Goal: Ask a question

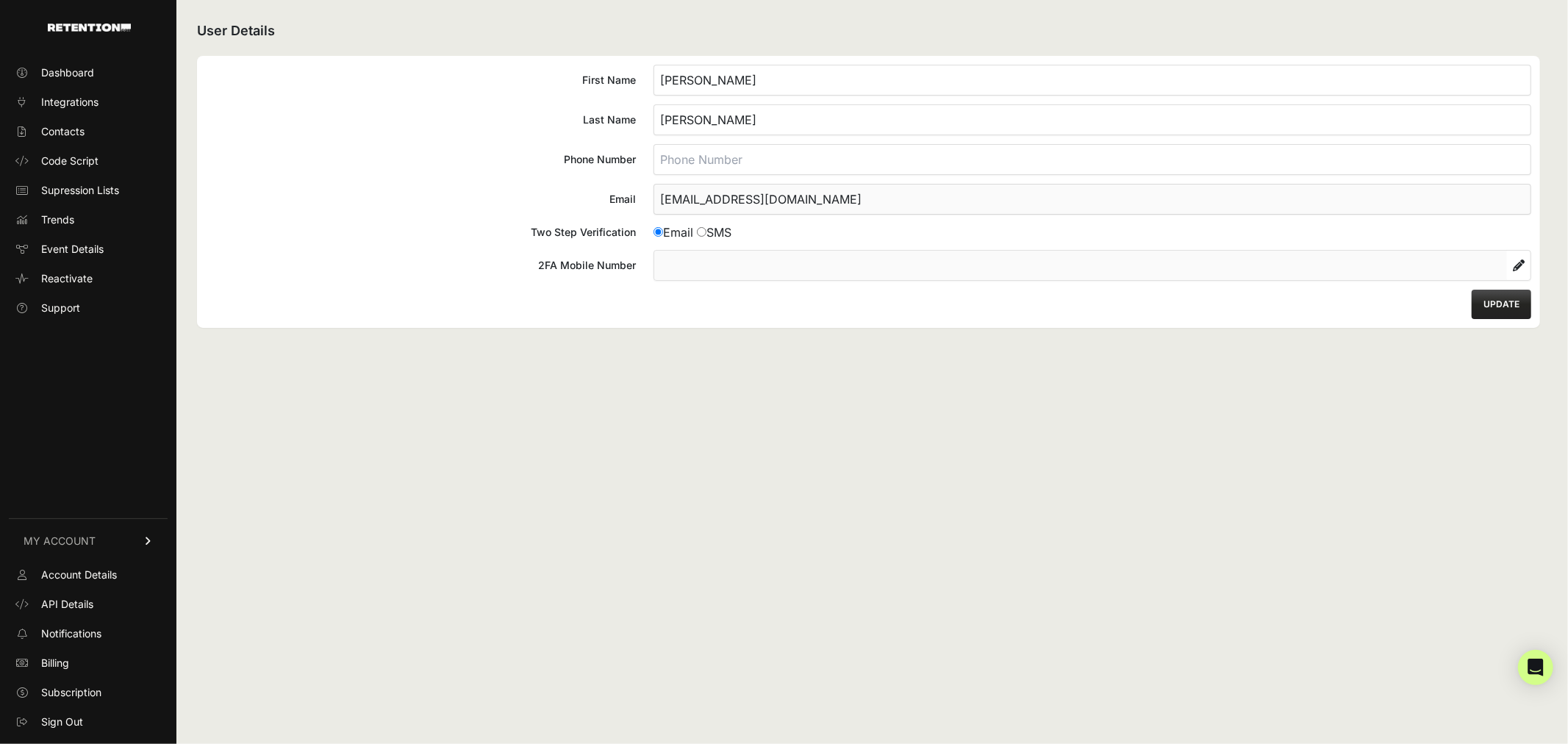
click at [1495, 305] on button "UPDATE" at bounding box center [1501, 304] width 60 height 29
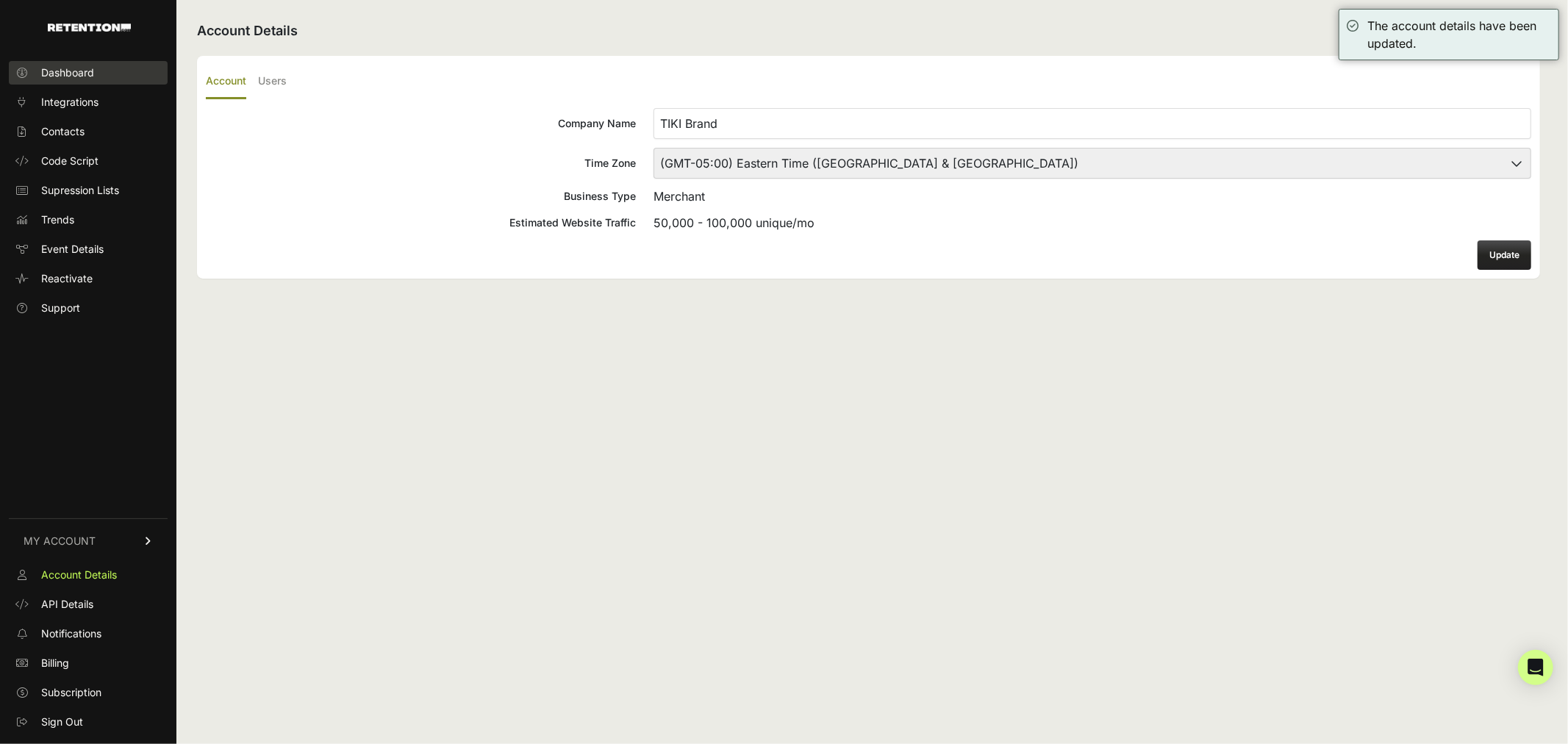
drag, startPoint x: 0, startPoint y: 0, endPoint x: 85, endPoint y: 70, distance: 110.1
click at [85, 70] on span "Dashboard" at bounding box center [67, 73] width 53 height 15
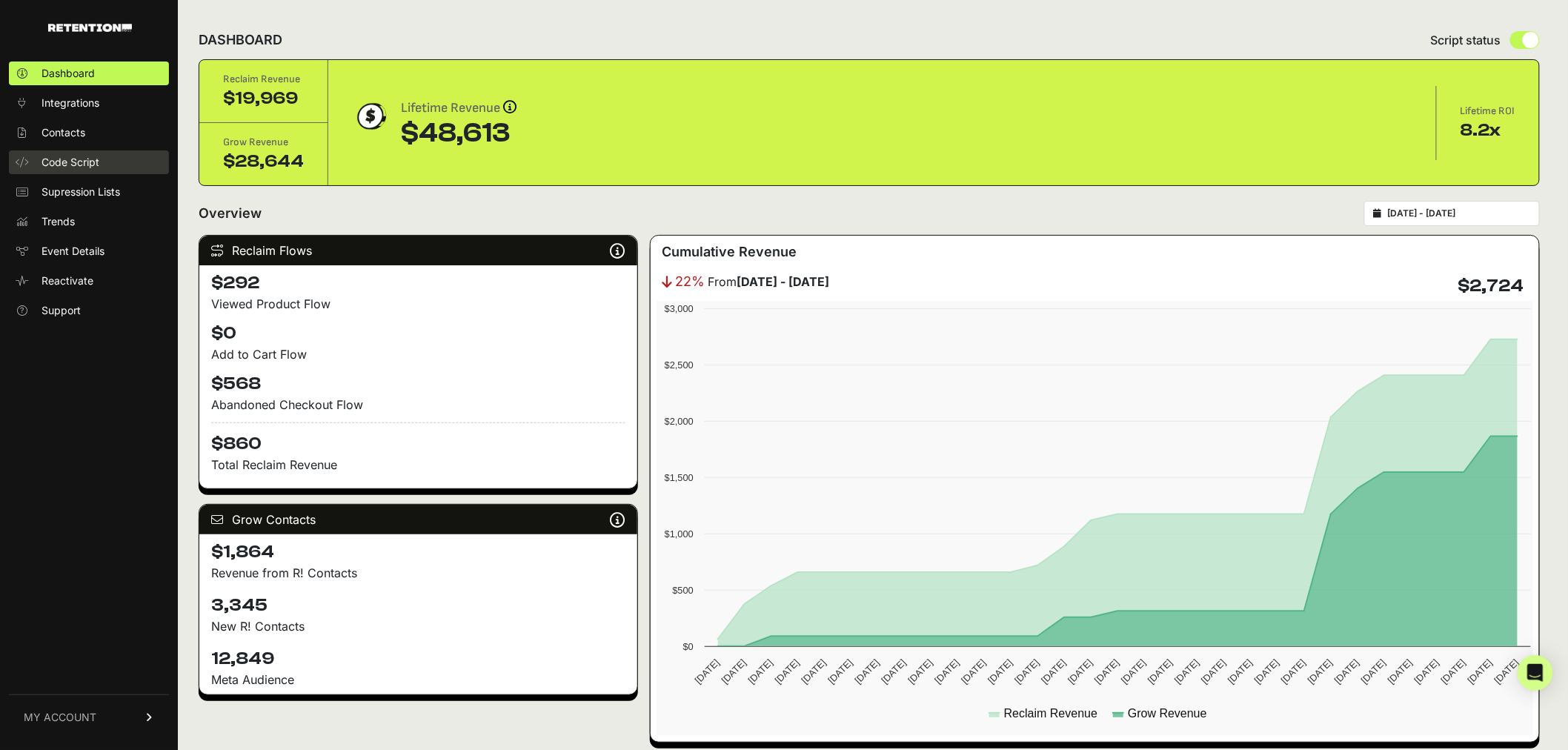
click at [58, 158] on span "Code Script" at bounding box center [70, 162] width 58 height 15
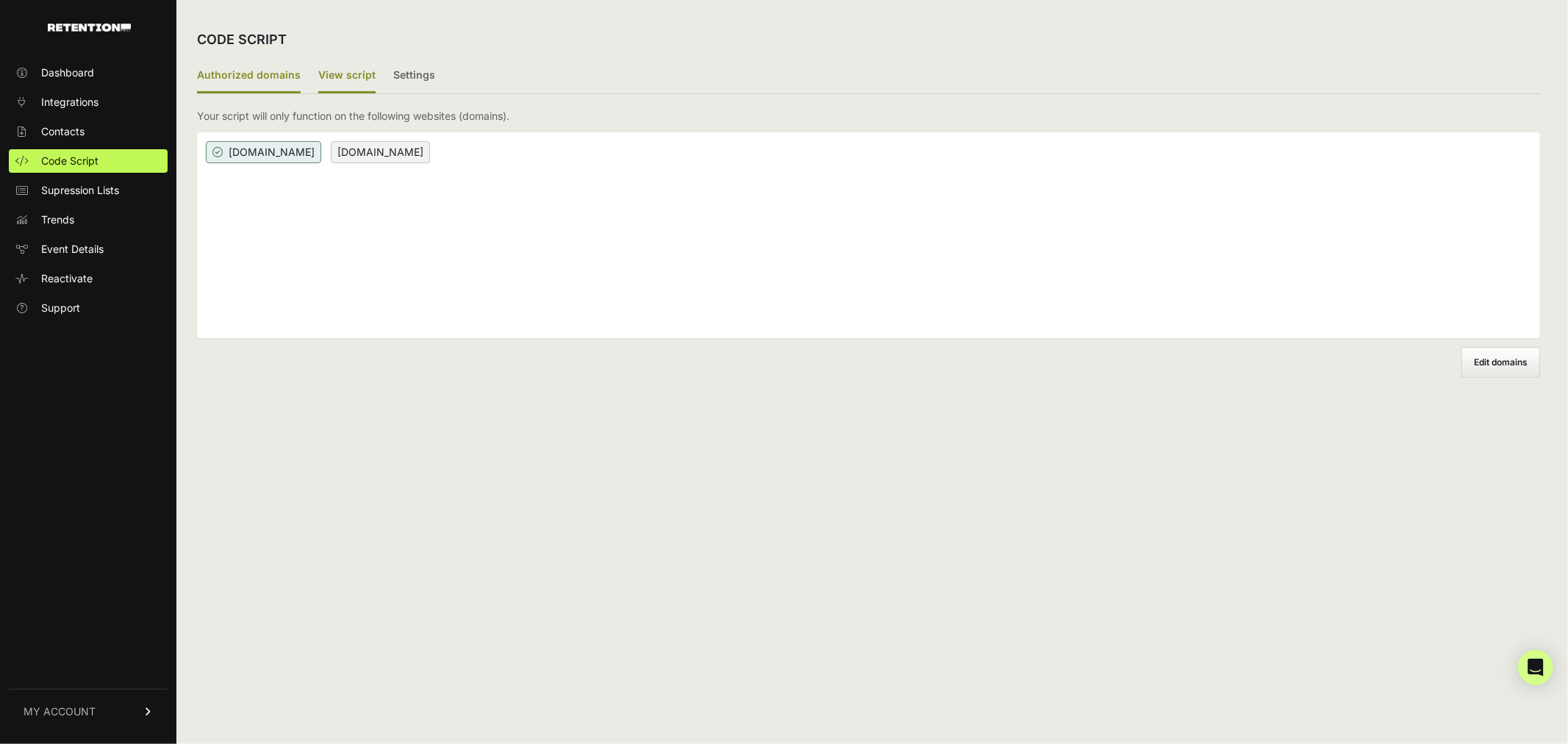
click at [359, 71] on label "View script" at bounding box center [347, 76] width 58 height 34
click at [0, 0] on input "View script" at bounding box center [0, 0] width 0 height 0
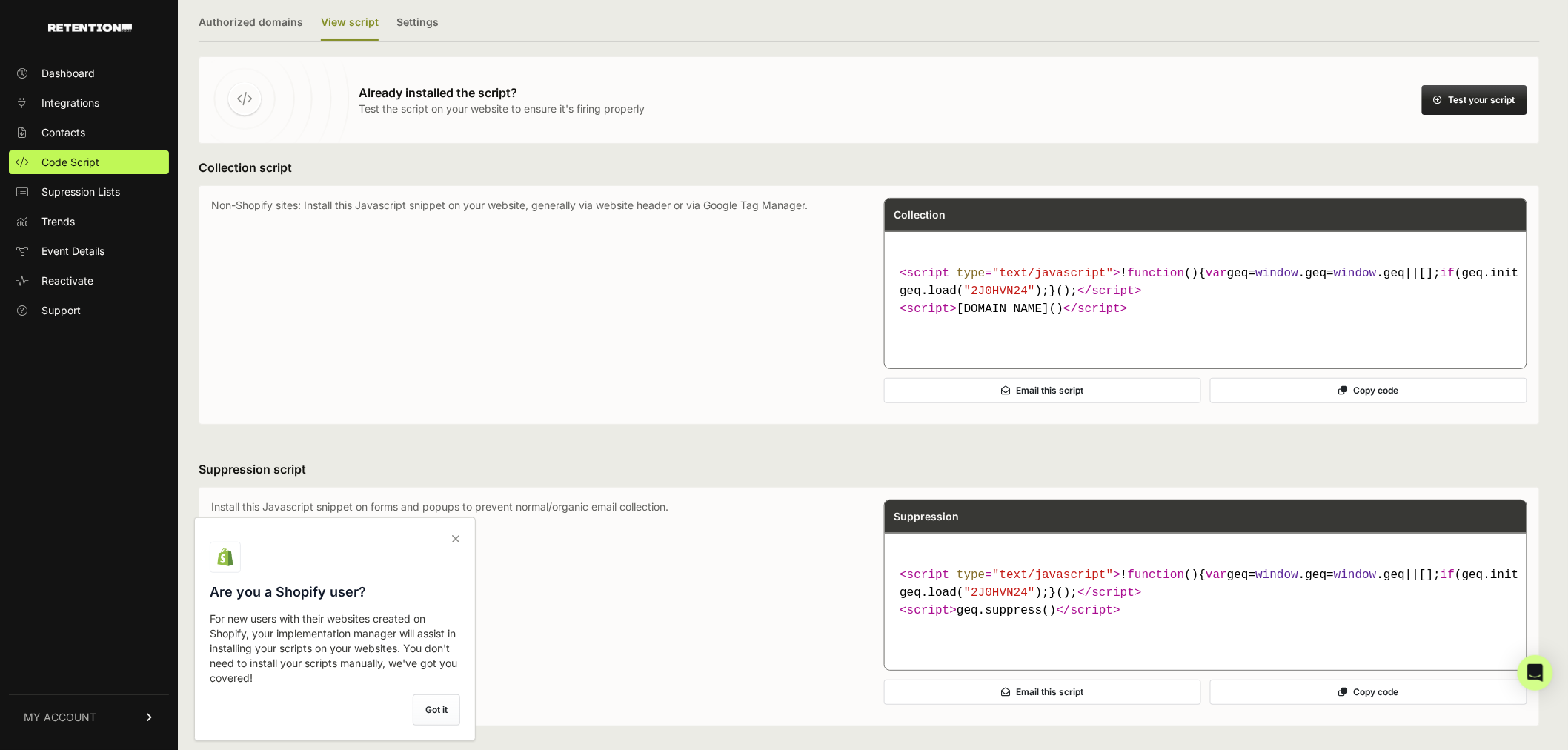
scroll to position [82, 0]
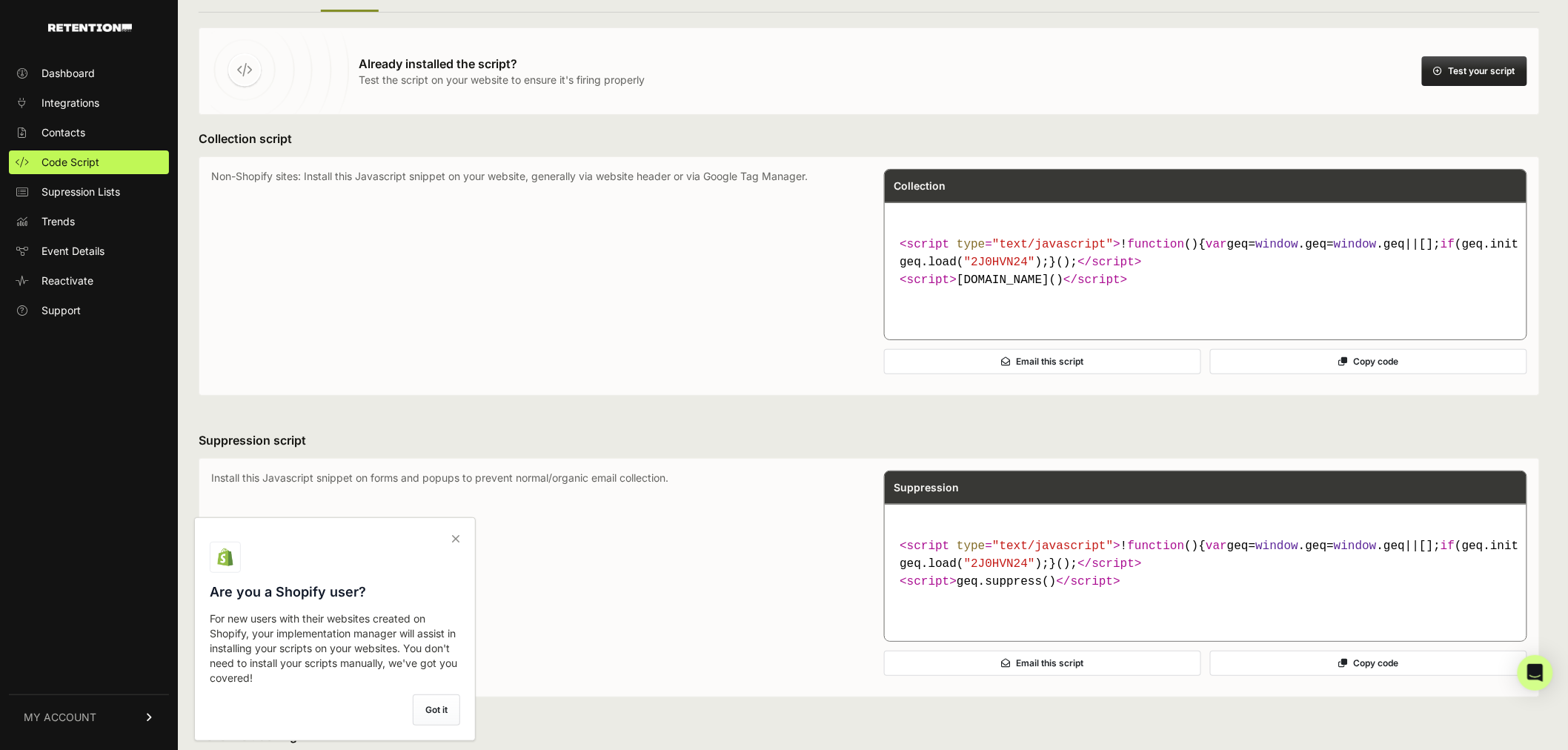
click at [419, 708] on label "Got it" at bounding box center [436, 709] width 47 height 31
click at [0, 0] on input "checkbox" at bounding box center [0, 0] width 0 height 0
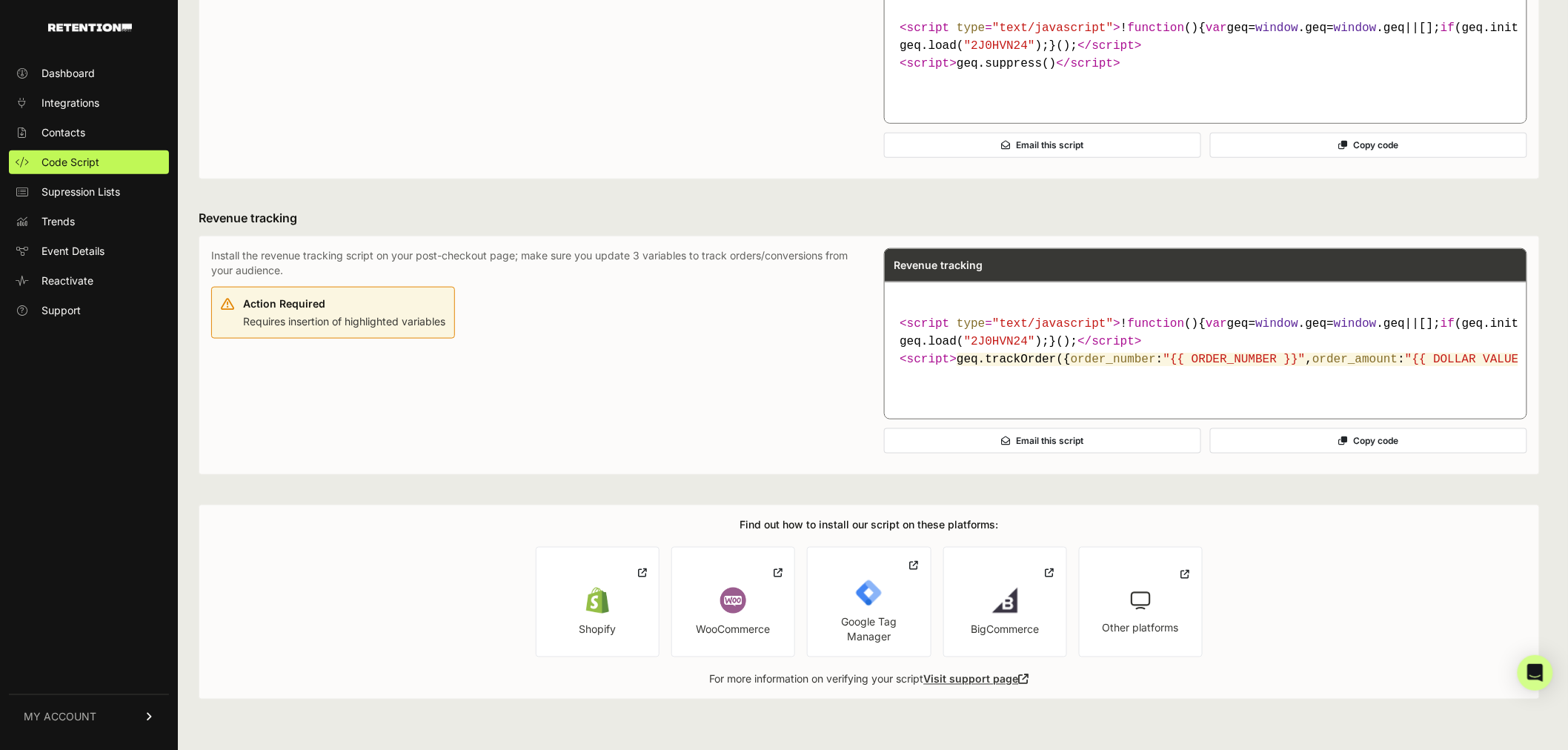
scroll to position [745, 0]
click at [597, 617] on link "Shopify" at bounding box center [598, 602] width 124 height 110
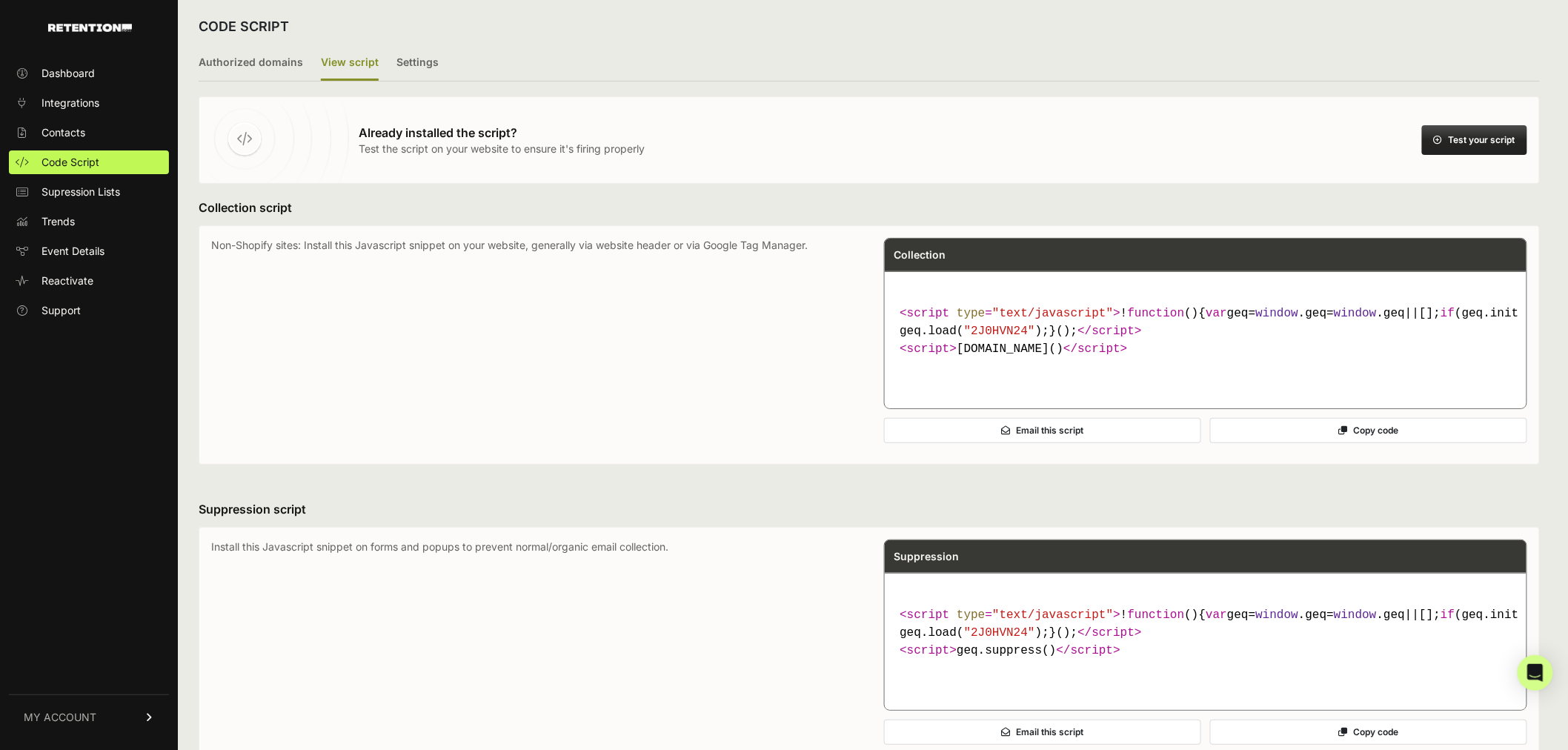
scroll to position [0, 0]
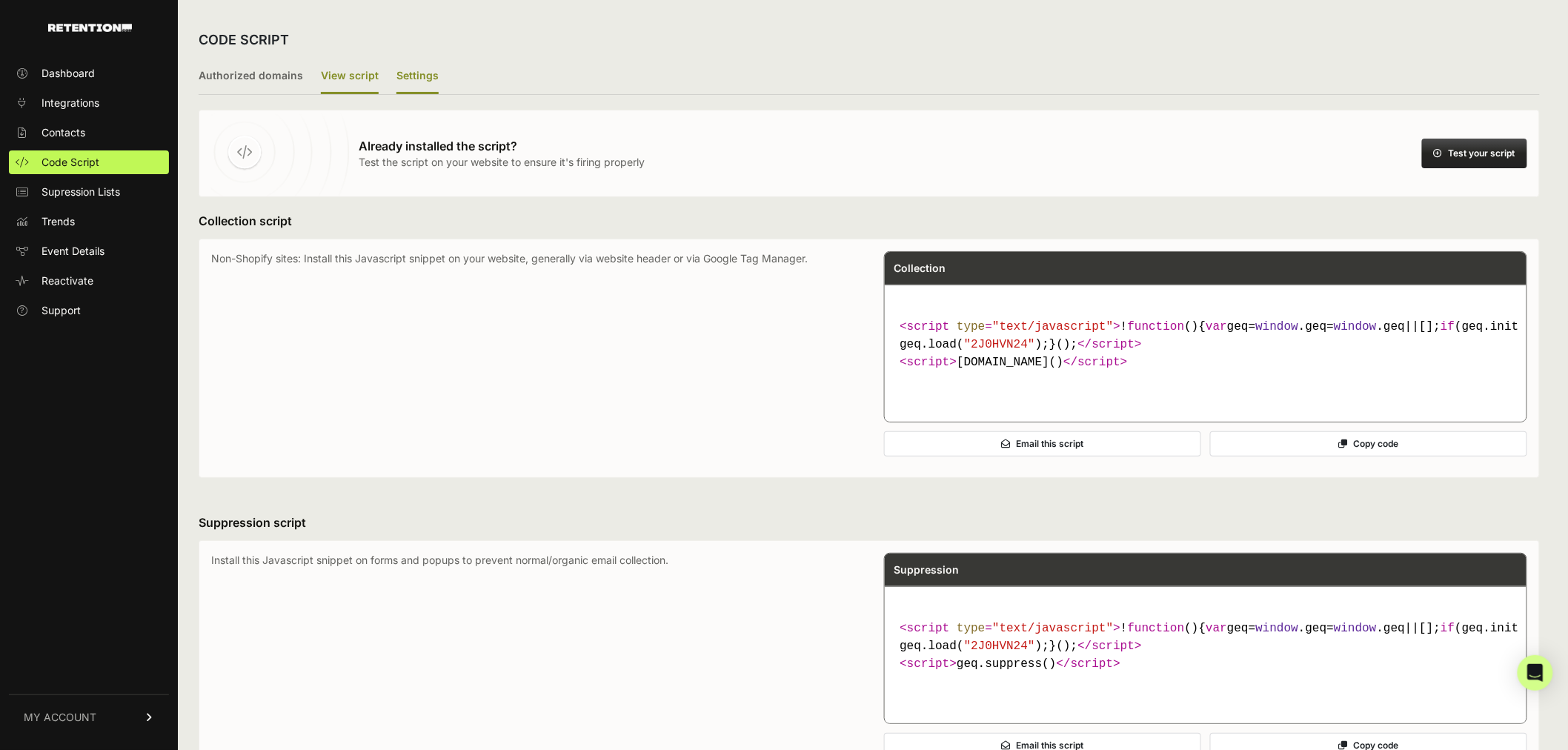
click at [418, 71] on label "Settings" at bounding box center [418, 77] width 42 height 35
click at [0, 0] on input "Settings" at bounding box center [0, 0] width 0 height 0
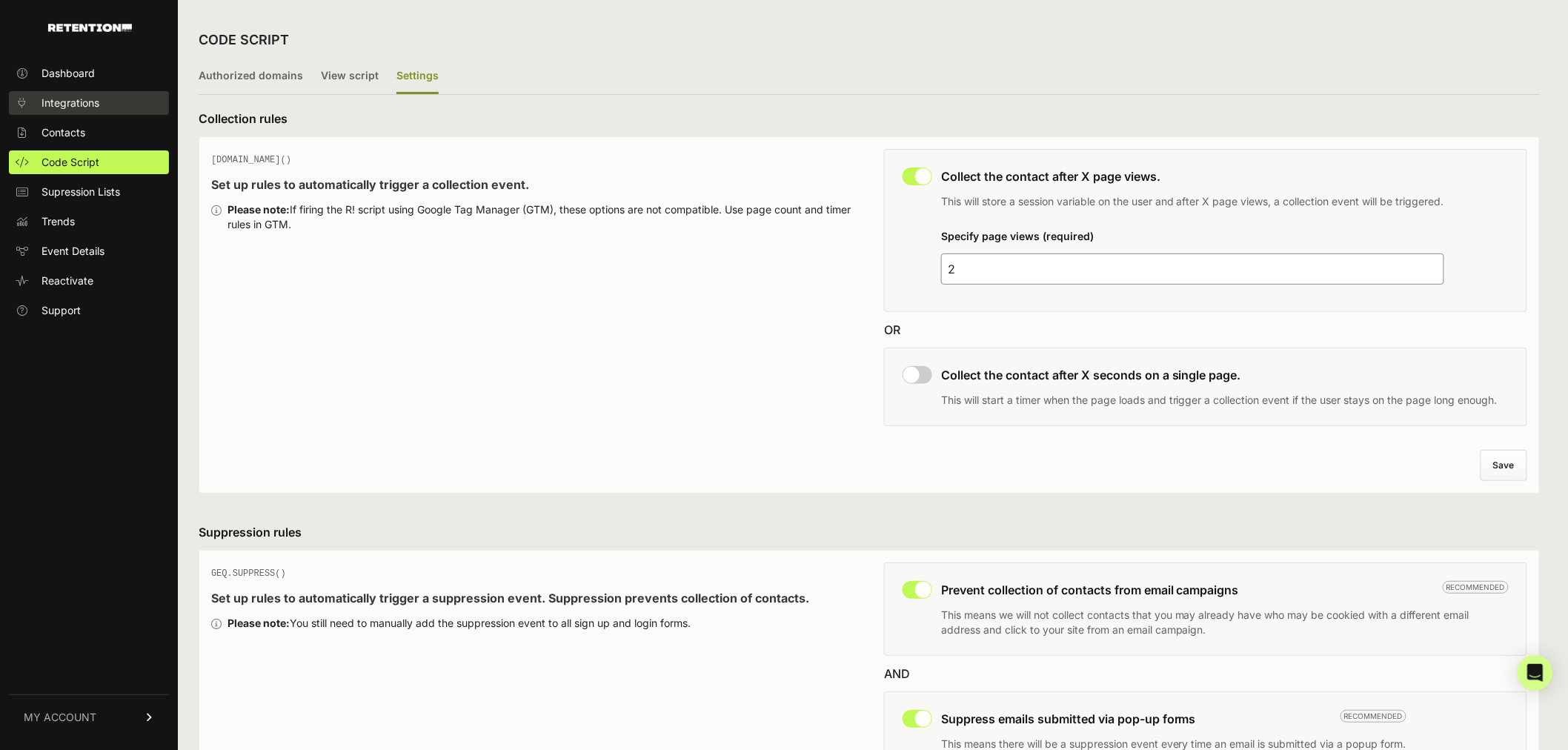
click at [80, 105] on span "Integrations" at bounding box center [70, 103] width 58 height 15
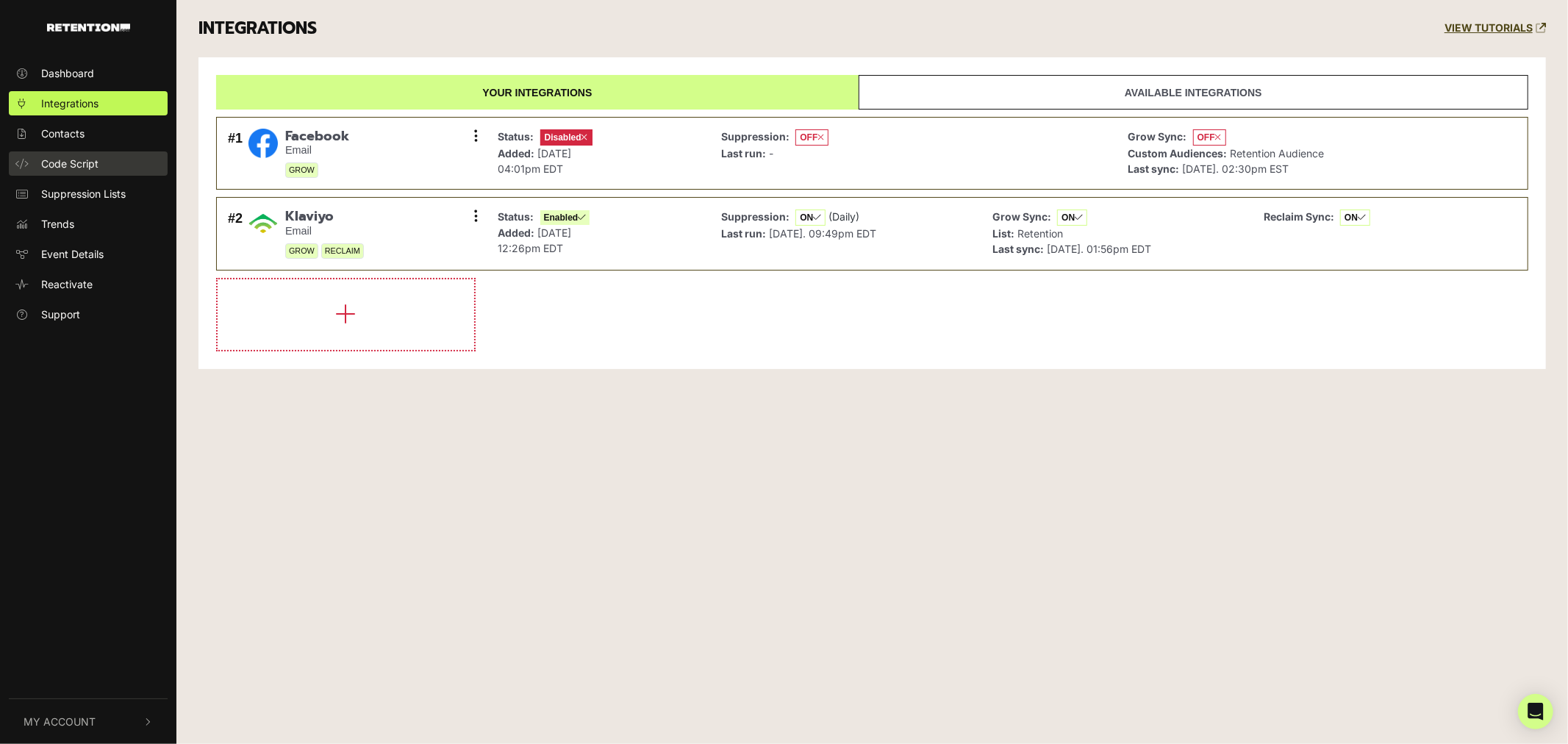
click at [60, 156] on span "Code Script" at bounding box center [70, 163] width 58 height 16
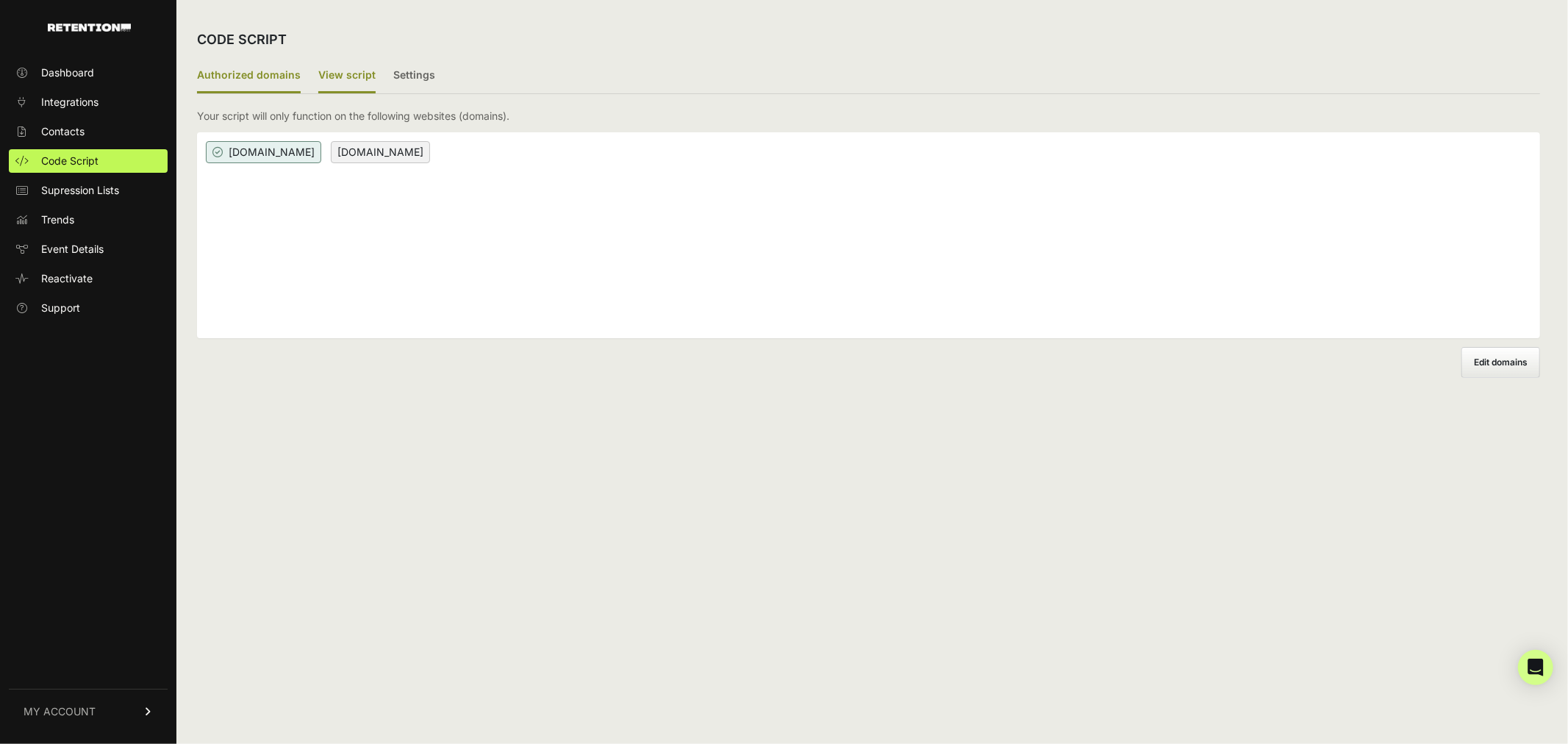
click at [336, 73] on label "View script" at bounding box center [347, 76] width 58 height 34
click at [0, 0] on input "View script" at bounding box center [0, 0] width 0 height 0
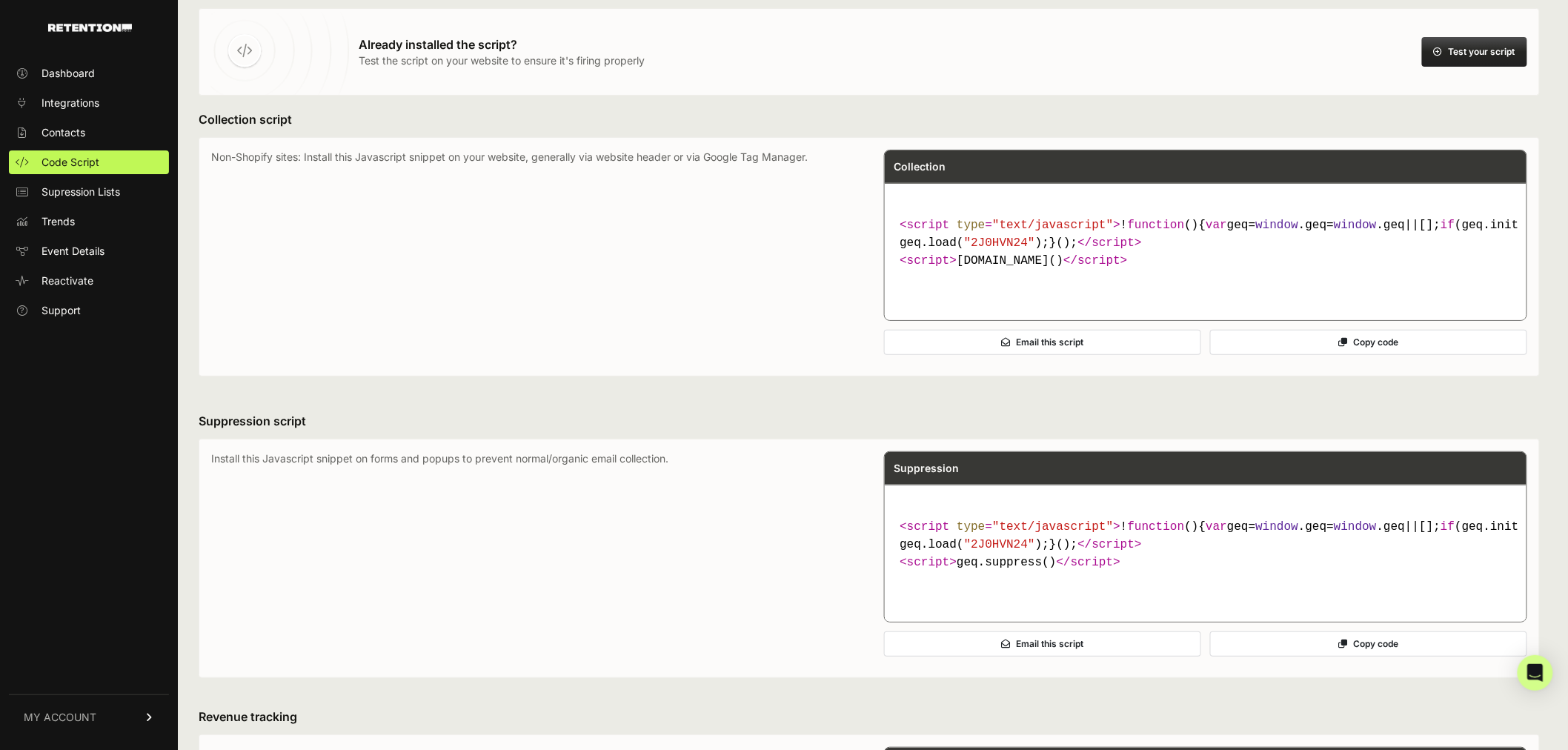
scroll to position [82, 0]
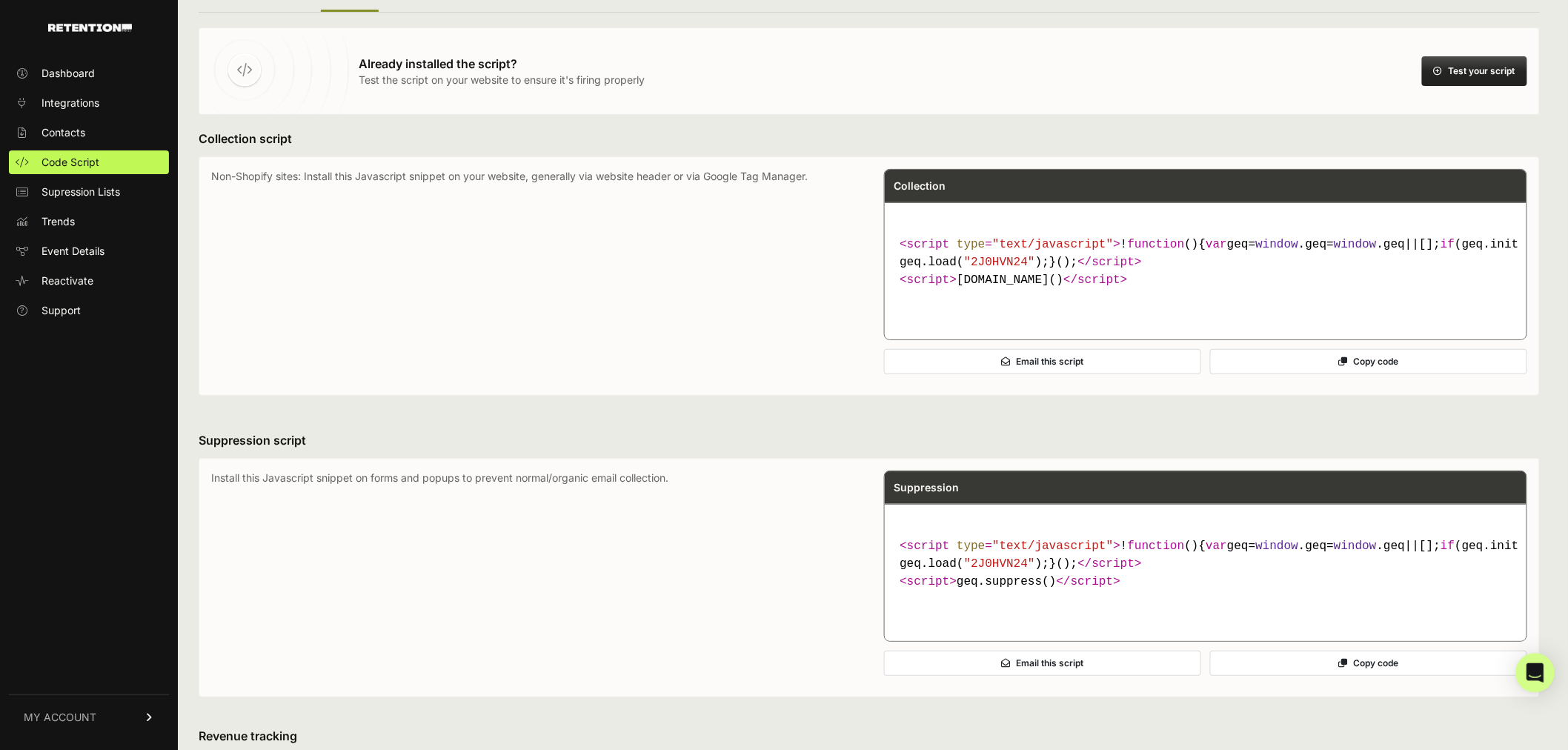
click at [1539, 673] on icon "Open Intercom Messenger" at bounding box center [1535, 673] width 17 height 20
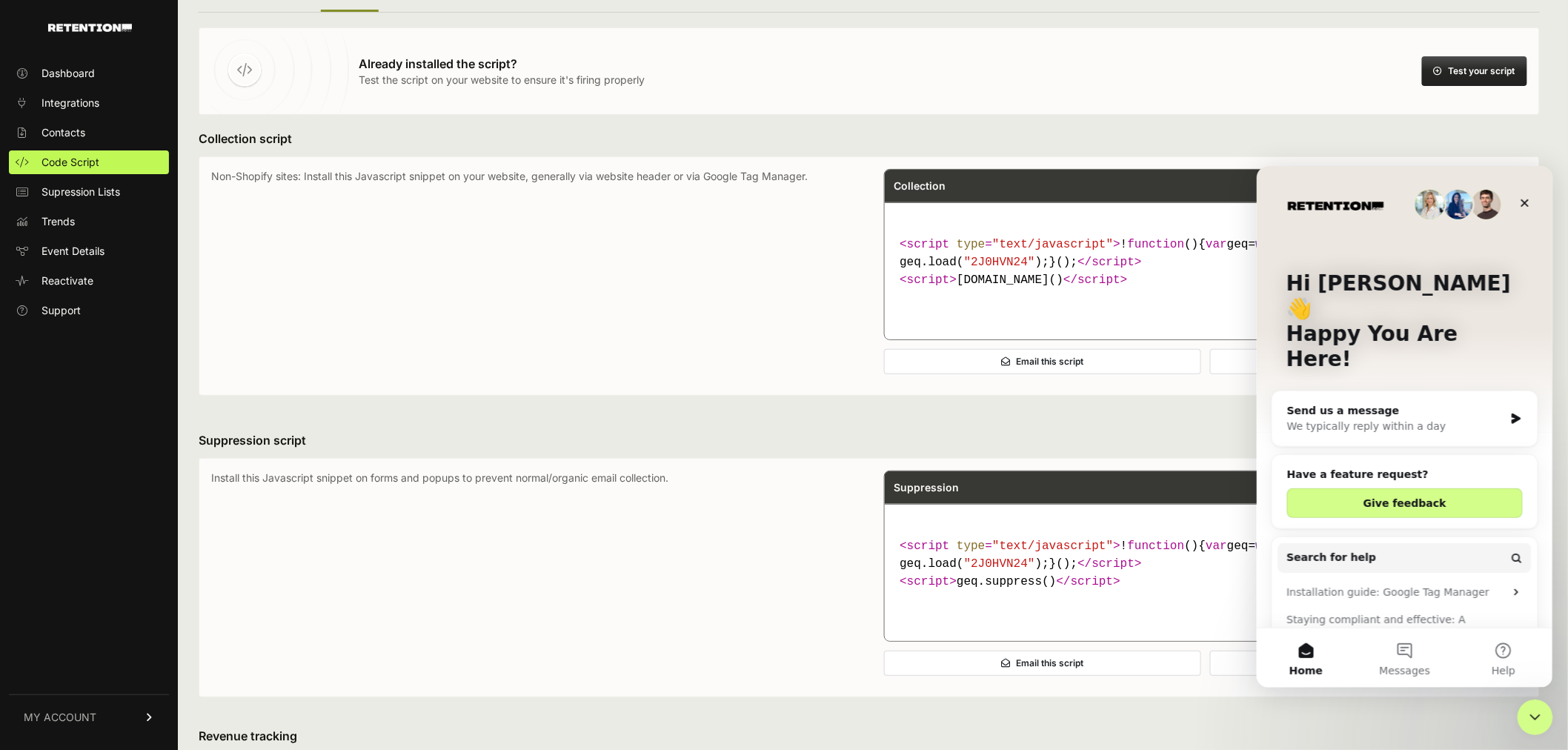
scroll to position [0, 0]
click at [1349, 418] on div "We typically reply within a day" at bounding box center [1395, 425] width 217 height 16
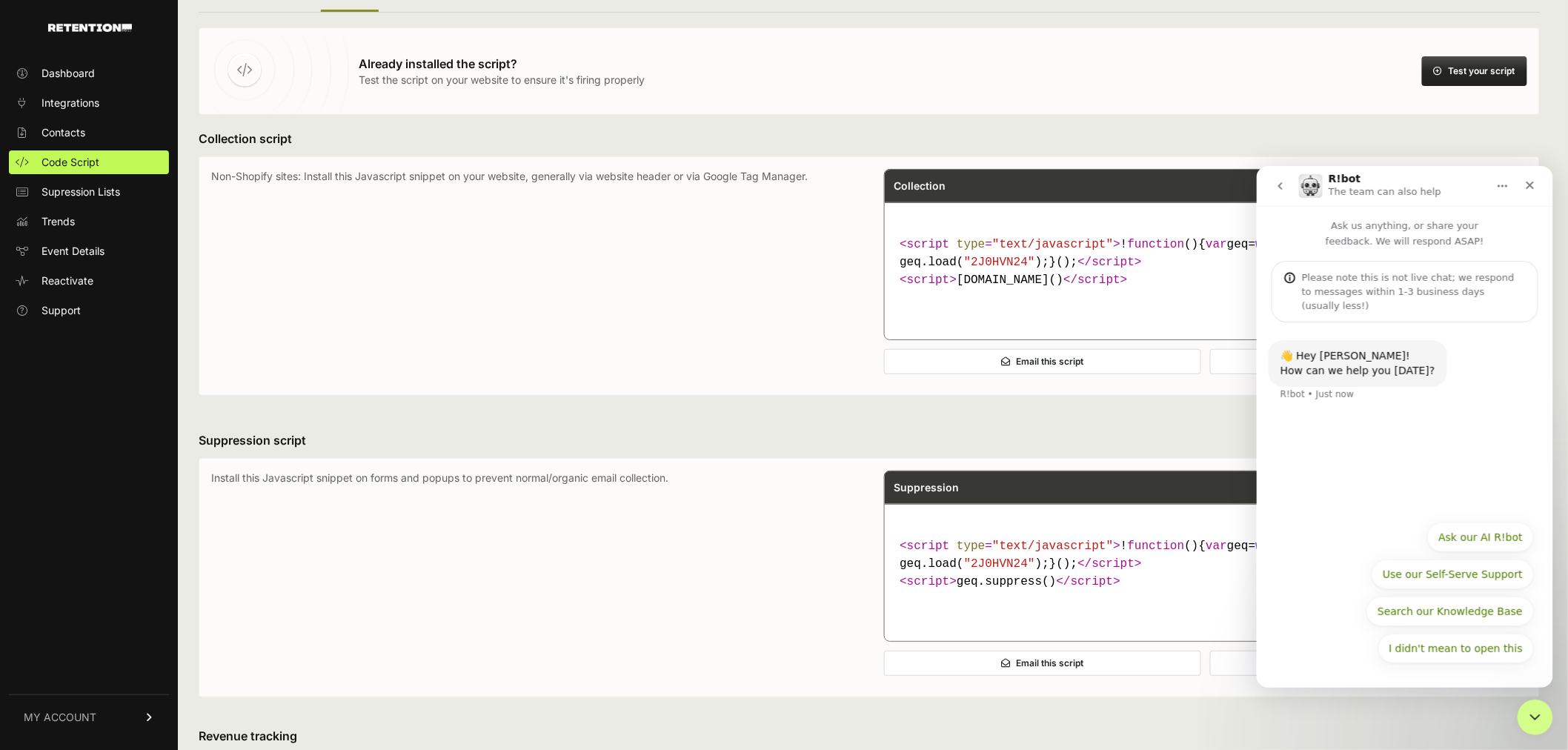
click at [1364, 230] on p "Ask us anything, or share your feedback. We will respond ASAP!" at bounding box center [1404, 226] width 296 height 43
click at [1484, 577] on button "Use our Self-Serve Support" at bounding box center [1452, 573] width 162 height 29
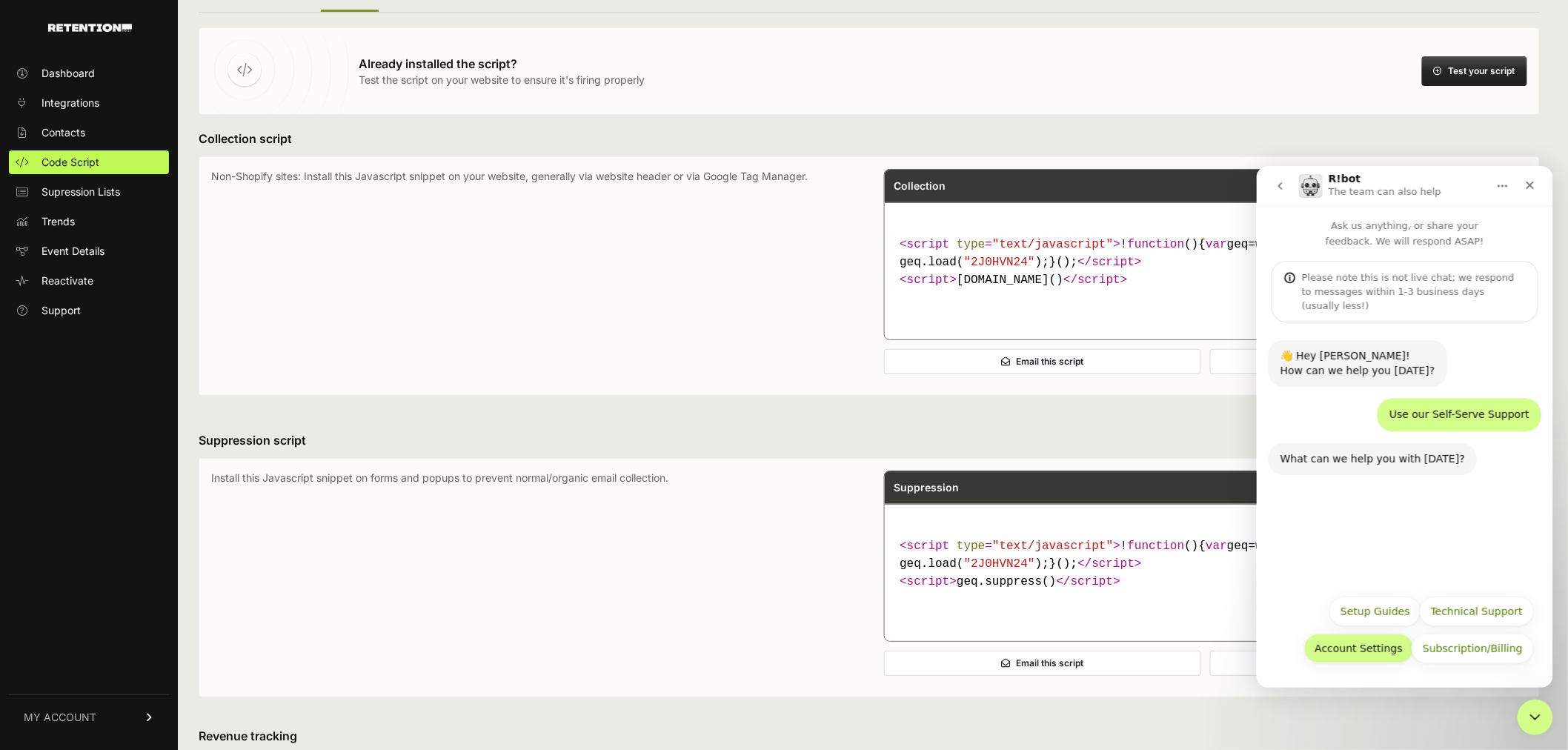
click at [1386, 654] on button "Account Settings" at bounding box center [1358, 647] width 109 height 29
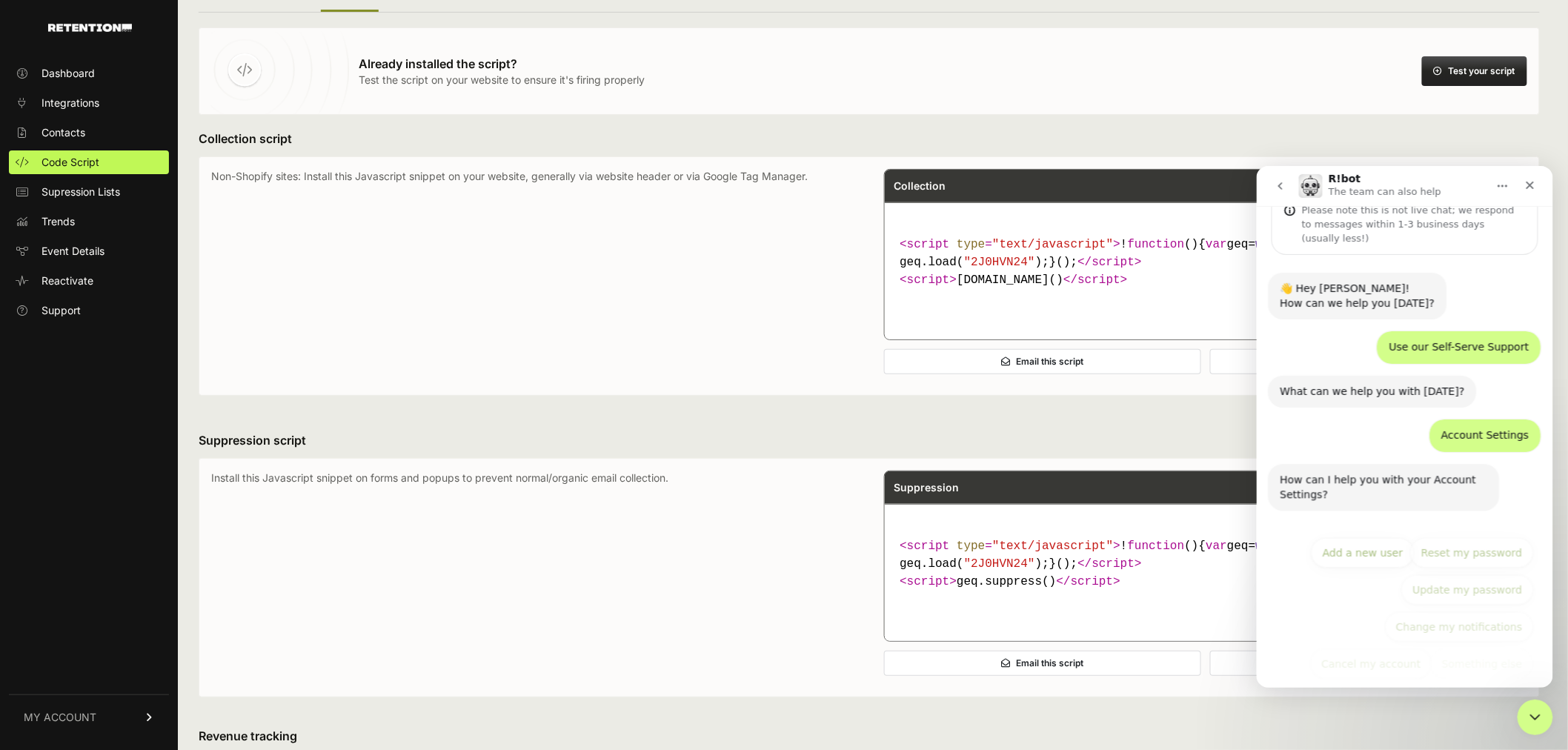
scroll to position [69, 0]
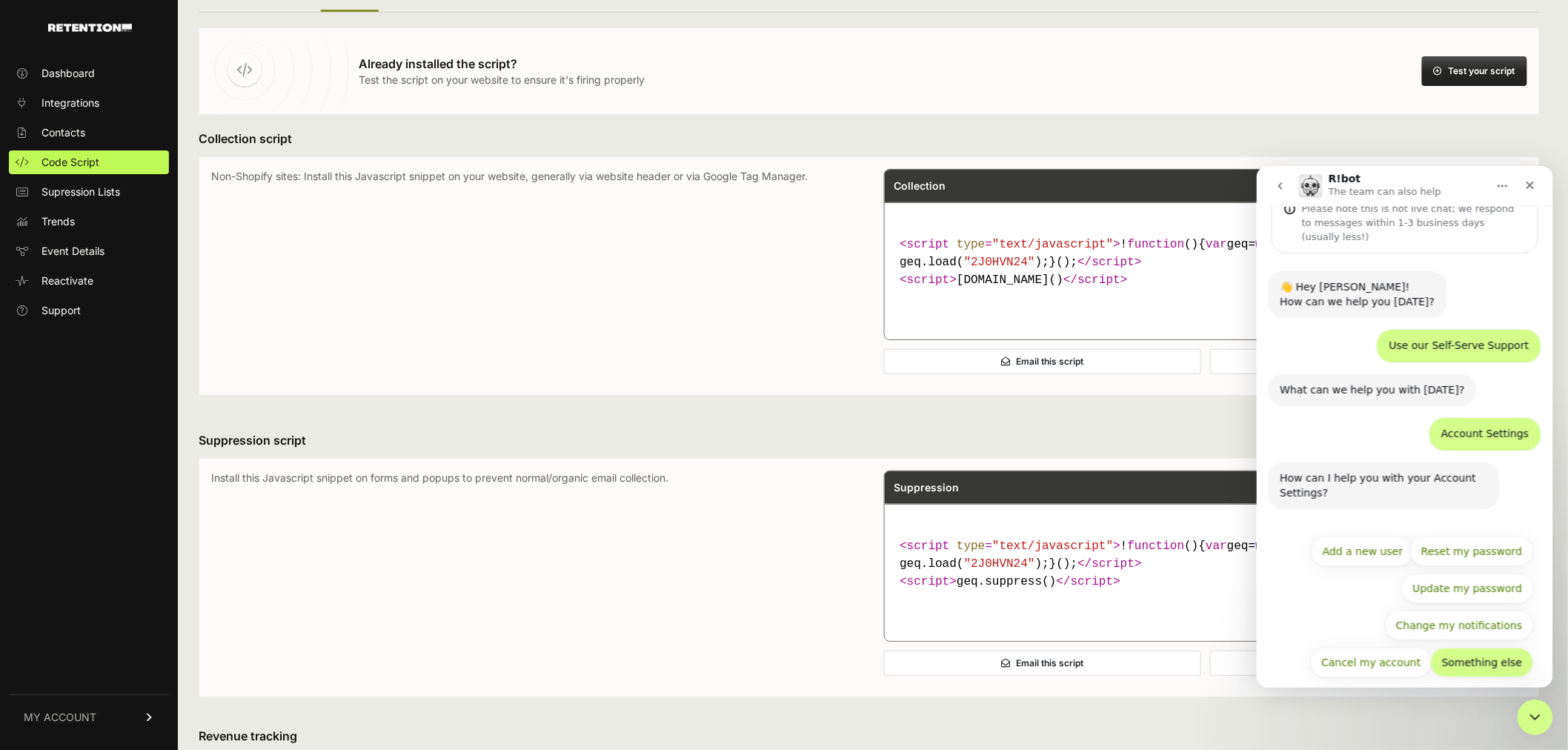
click at [1469, 647] on button "Something else" at bounding box center [1481, 661] width 103 height 29
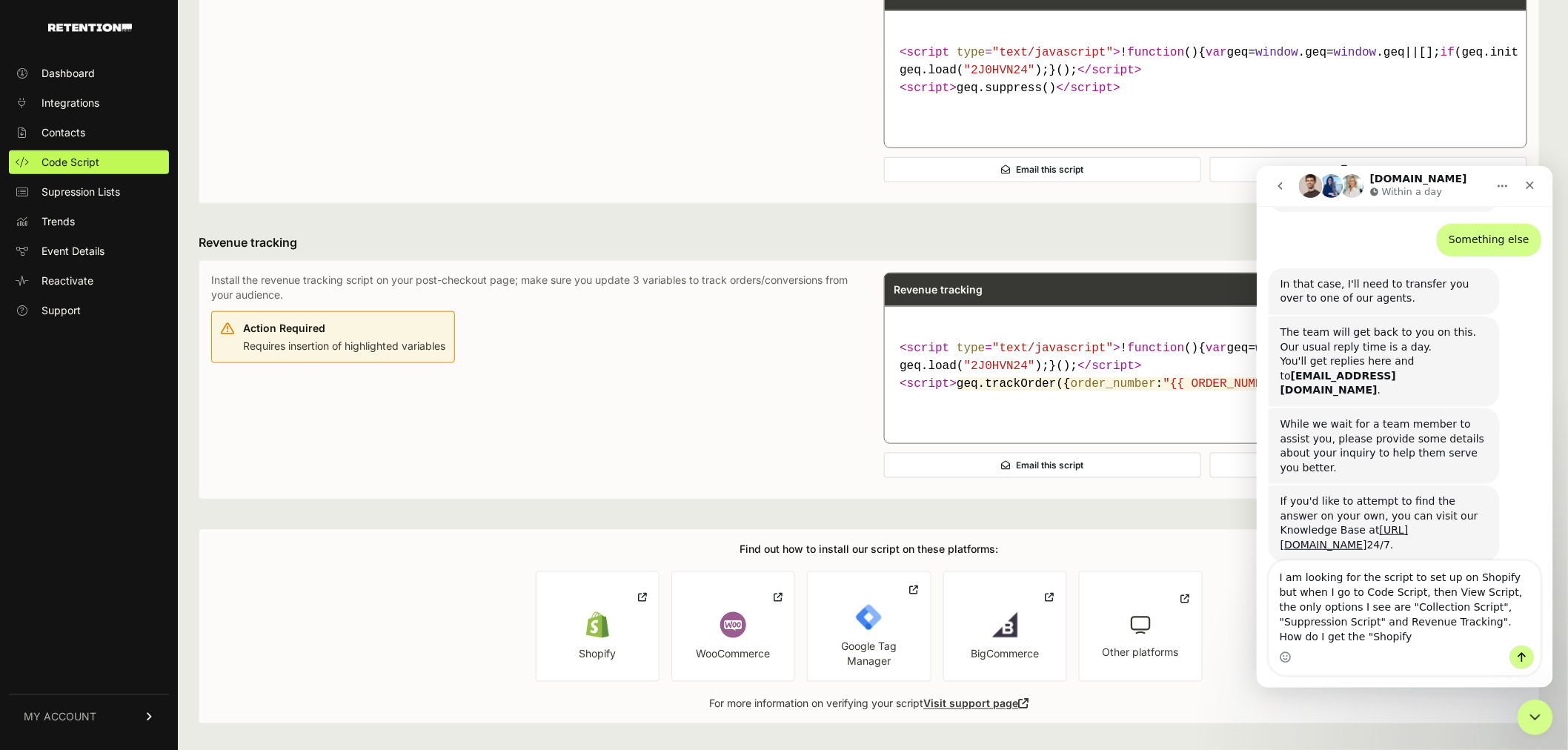
scroll to position [406, 0]
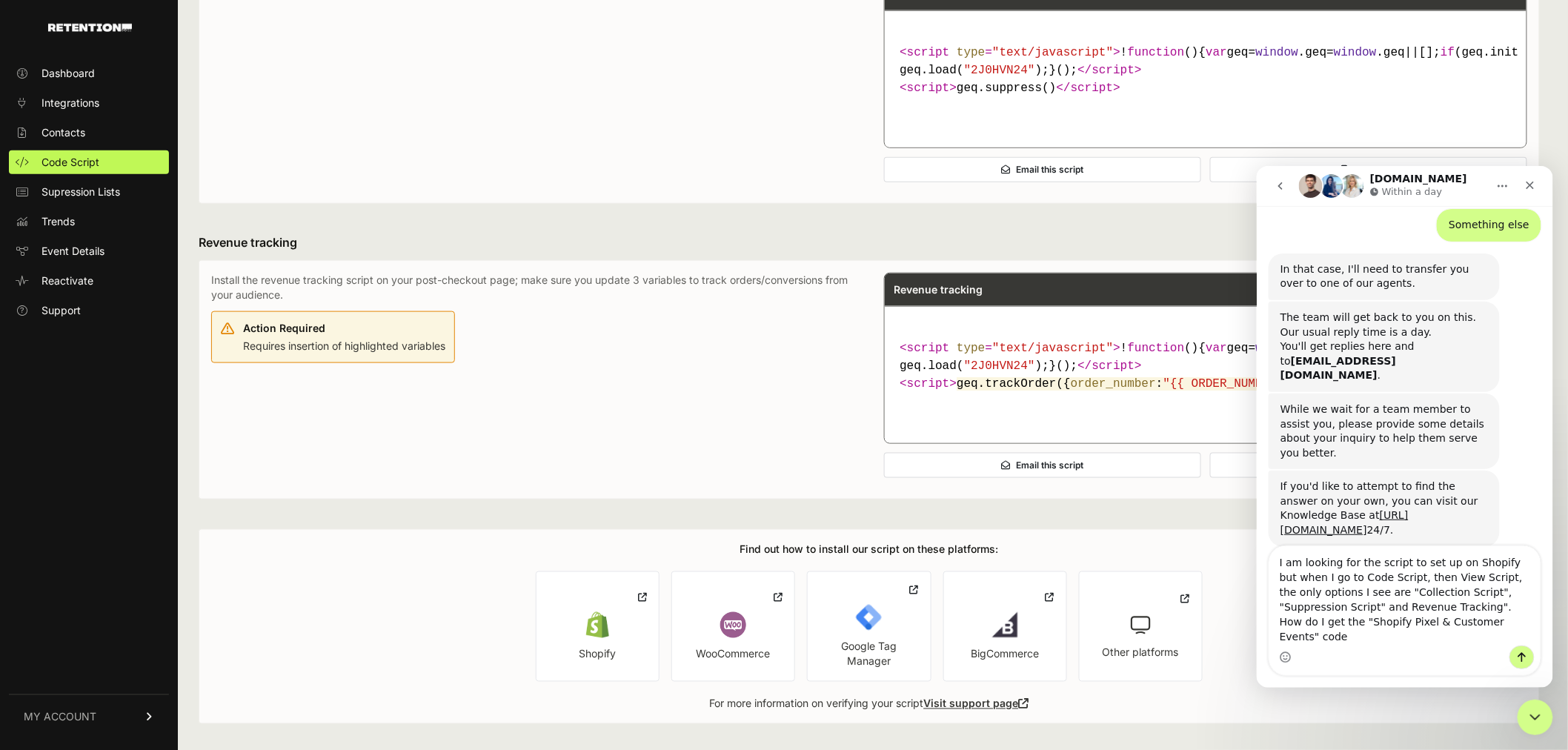
type textarea "I am looking for the script to set up on Shopify but when I go to Code Script, …"
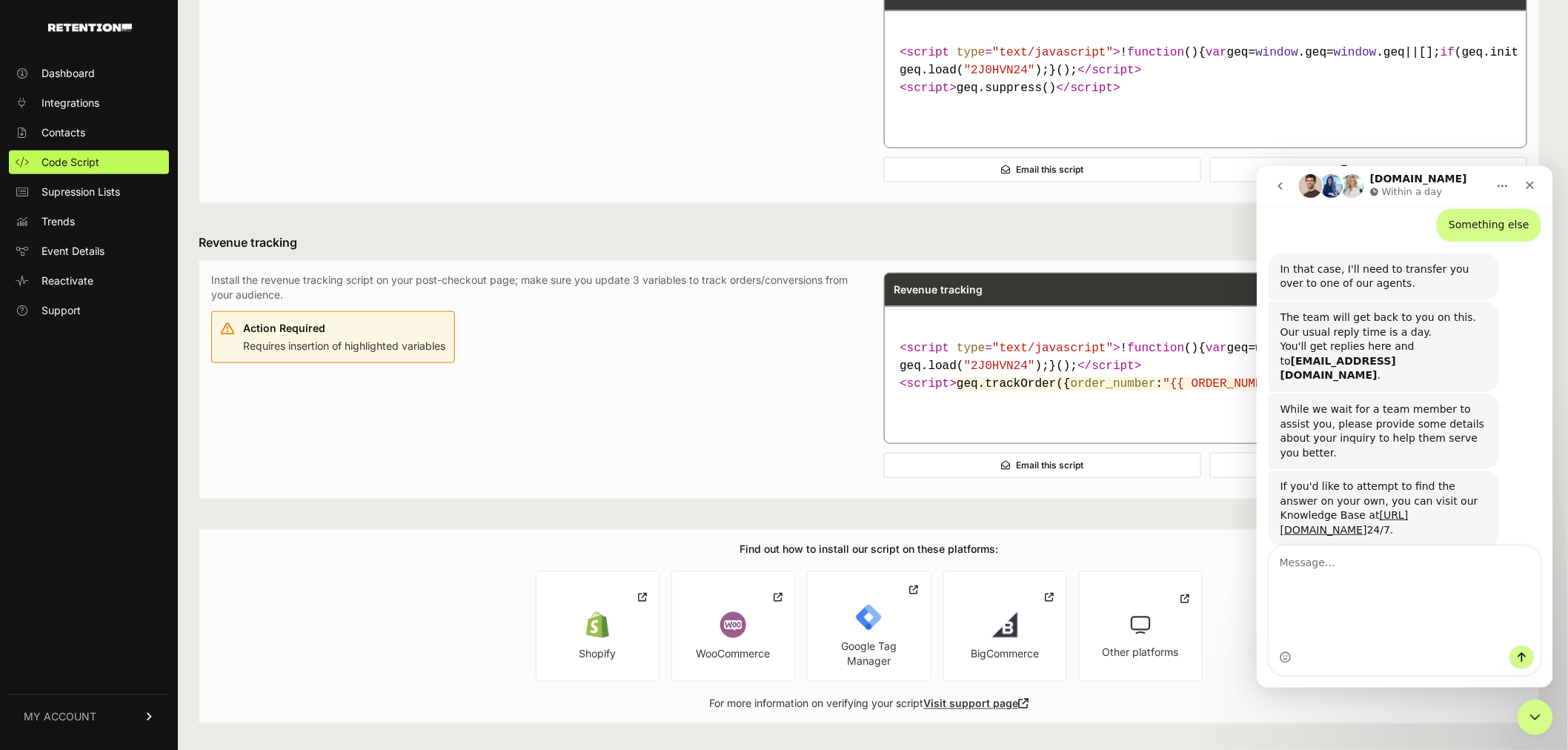
scroll to position [439, 0]
